Goal: Task Accomplishment & Management: Manage account settings

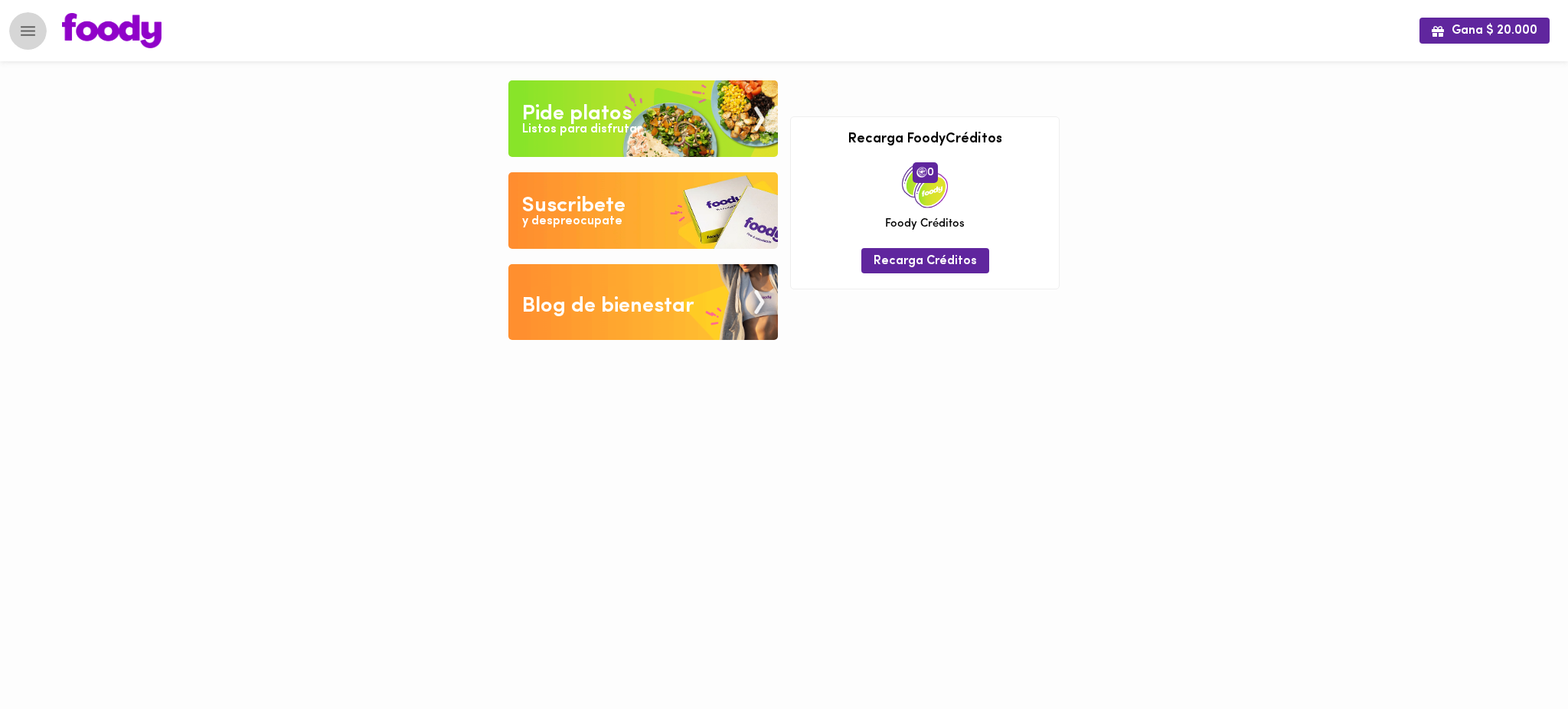
click at [30, 30] on icon "Menu" at bounding box center [28, 31] width 15 height 10
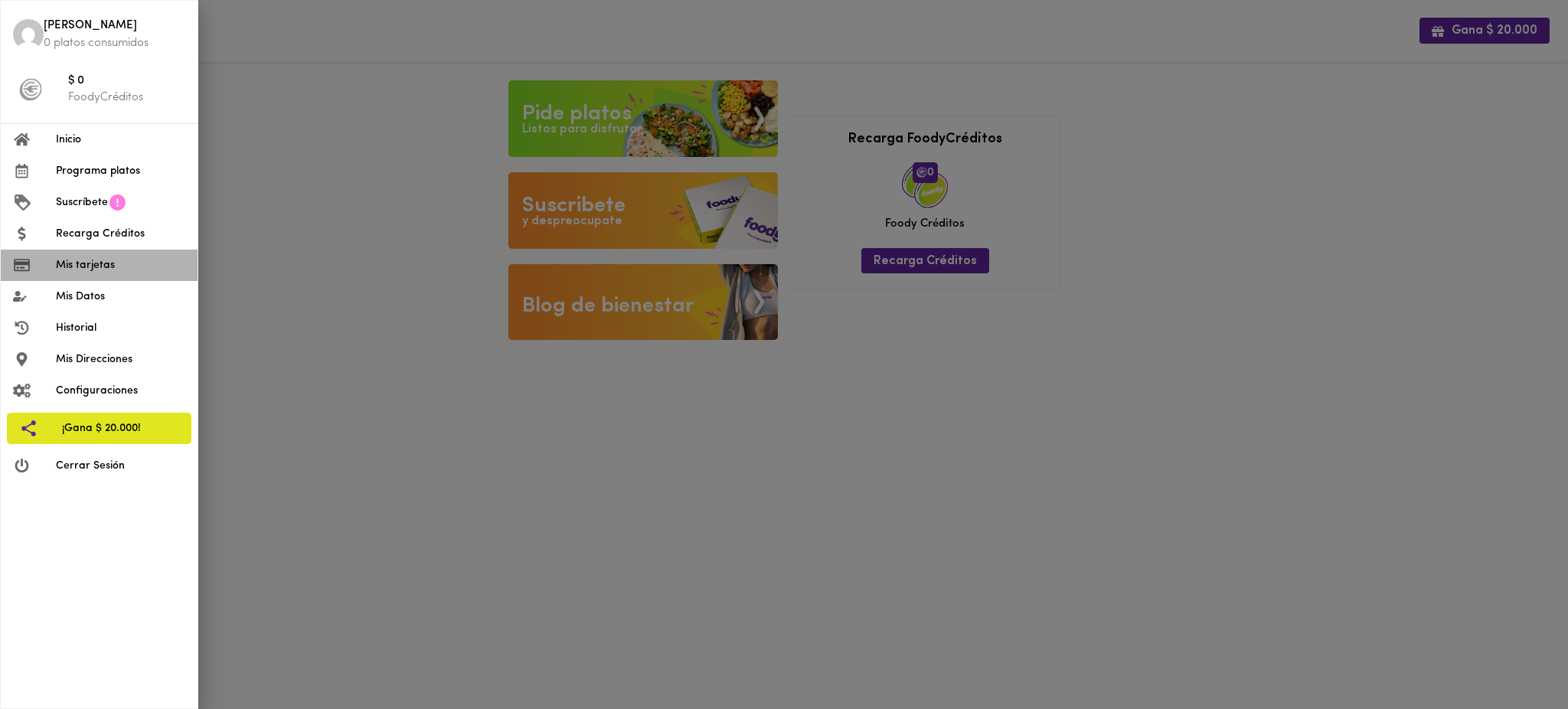
click at [99, 265] on span "Mis tarjetas" at bounding box center [120, 265] width 129 height 16
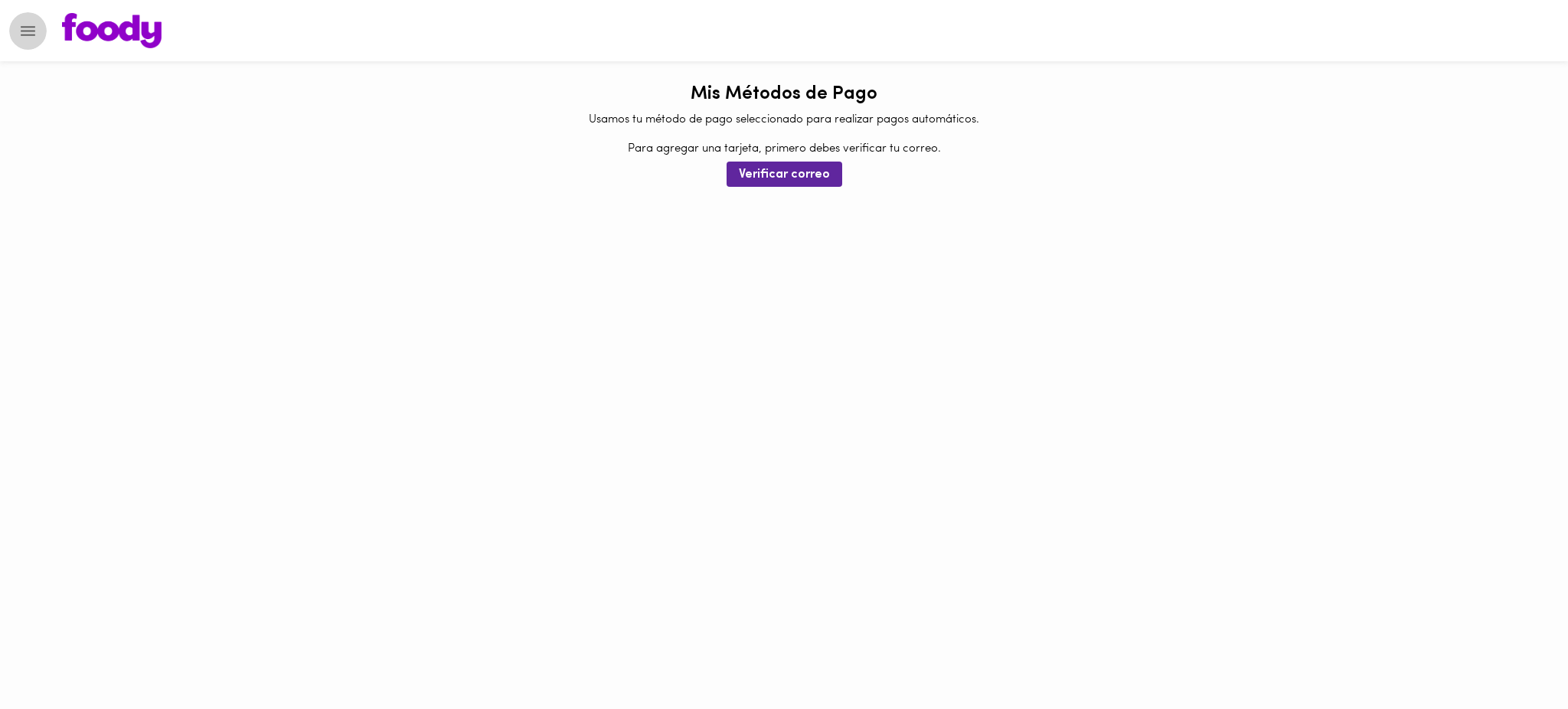
click at [25, 32] on icon "Menu" at bounding box center [27, 31] width 19 height 19
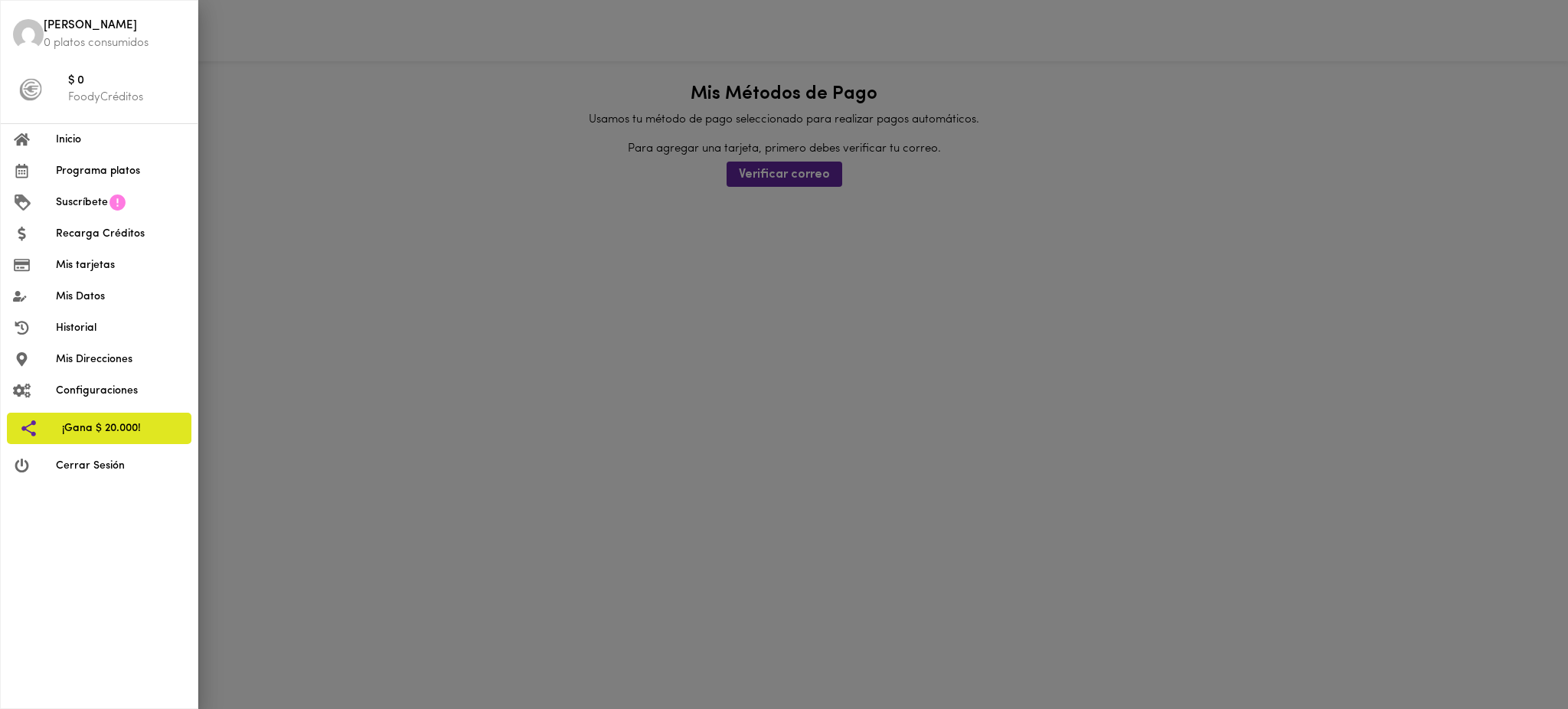
click at [103, 461] on span "Cerrar Sesión" at bounding box center [120, 465] width 129 height 16
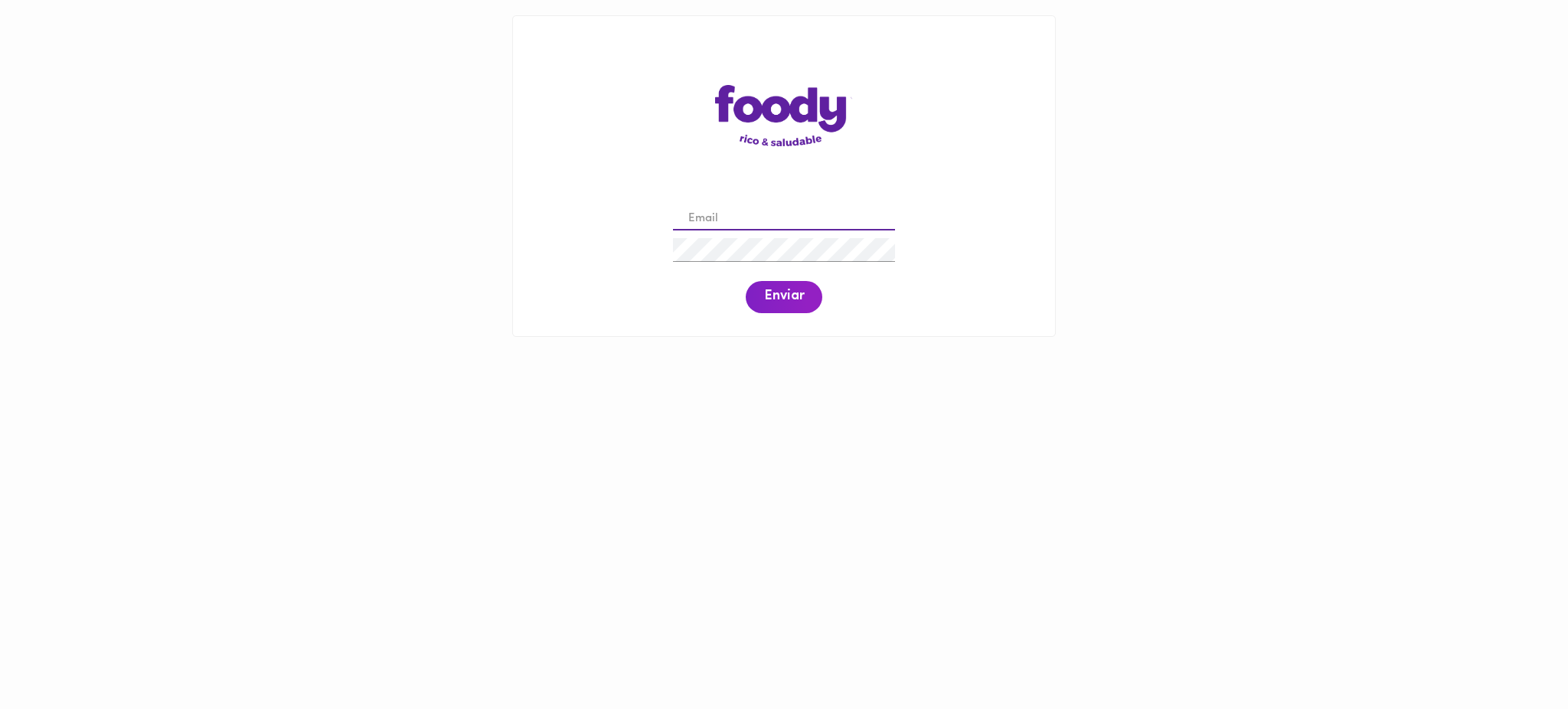
click at [777, 216] on input "email" at bounding box center [784, 219] width 222 height 24
paste input "[PERSON_NAME][EMAIL_ADDRESS][PERSON_NAME][DOMAIN_NAME]"
type input "[PERSON_NAME][EMAIL_ADDRESS][PERSON_NAME][DOMAIN_NAME]"
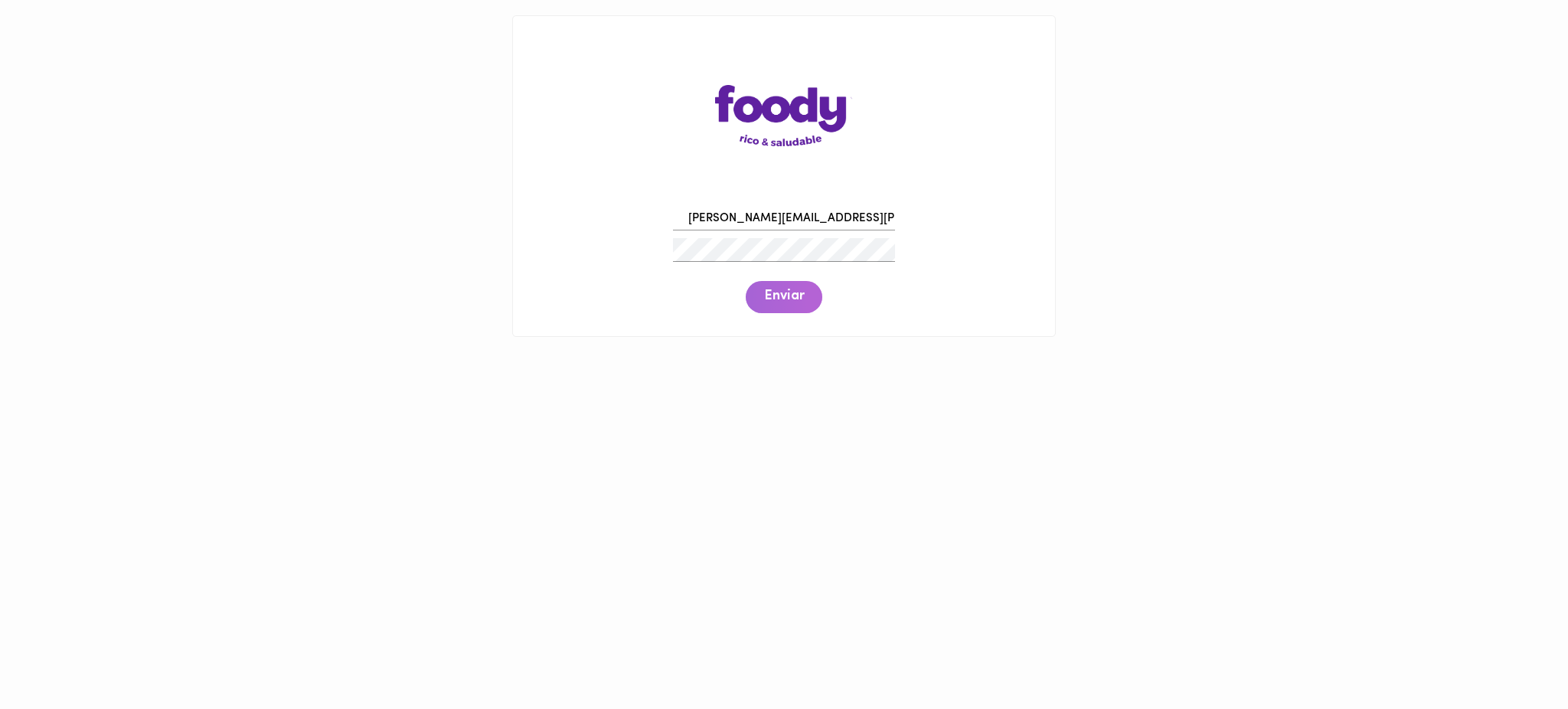
click at [784, 299] on span "Enviar" at bounding box center [784, 297] width 40 height 17
